Goal: Task Accomplishment & Management: Manage account settings

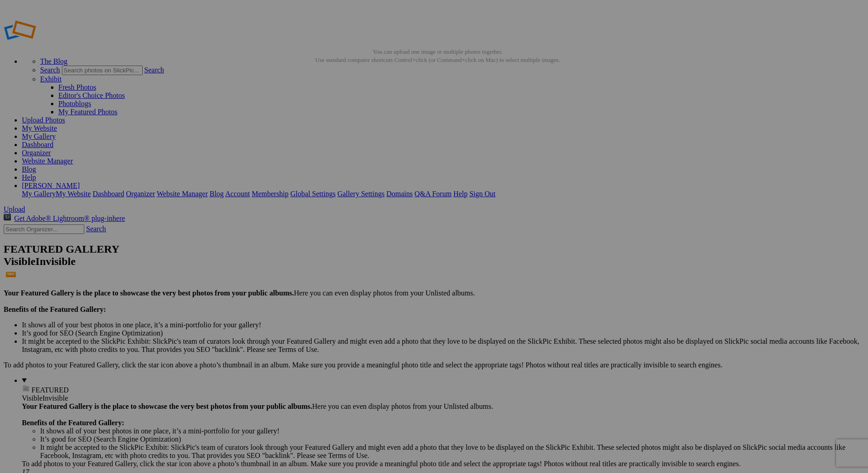
type input "Club Fair, Photos by Bowerbird Photography"
